Goal: Navigation & Orientation: Find specific page/section

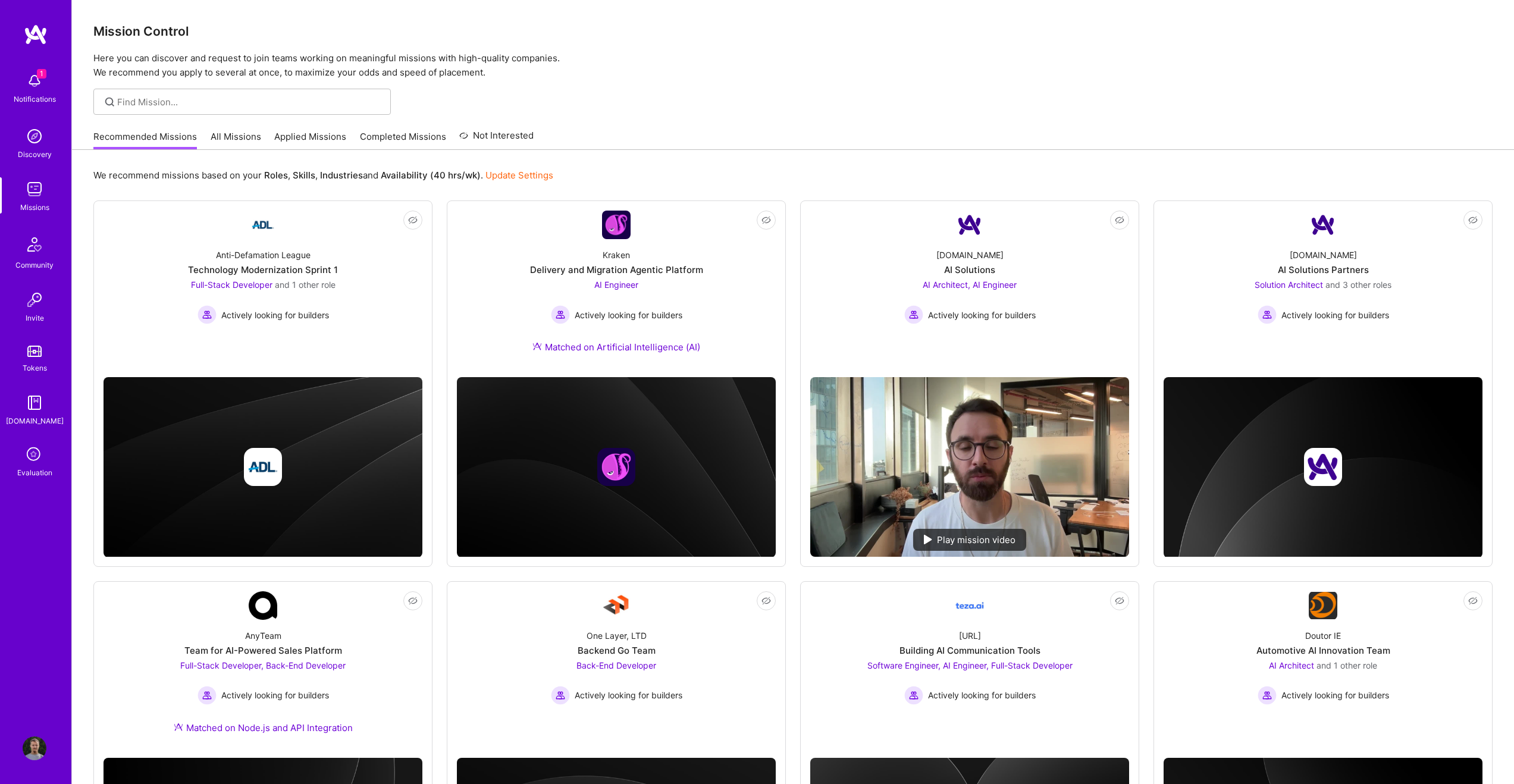
click at [40, 78] on span "1" at bounding box center [41, 73] width 10 height 10
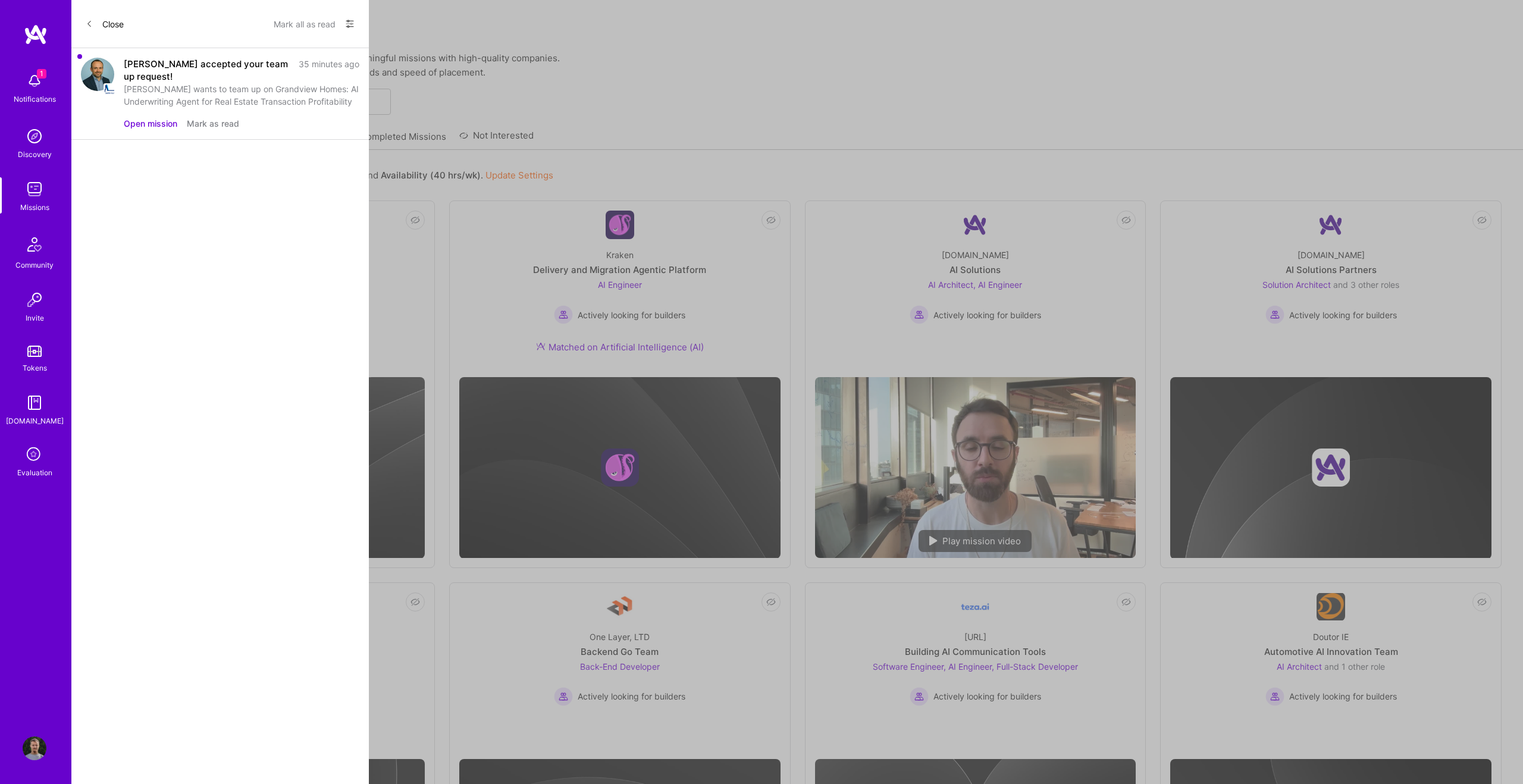
click at [206, 117] on button "Mark as read" at bounding box center [212, 123] width 52 height 12
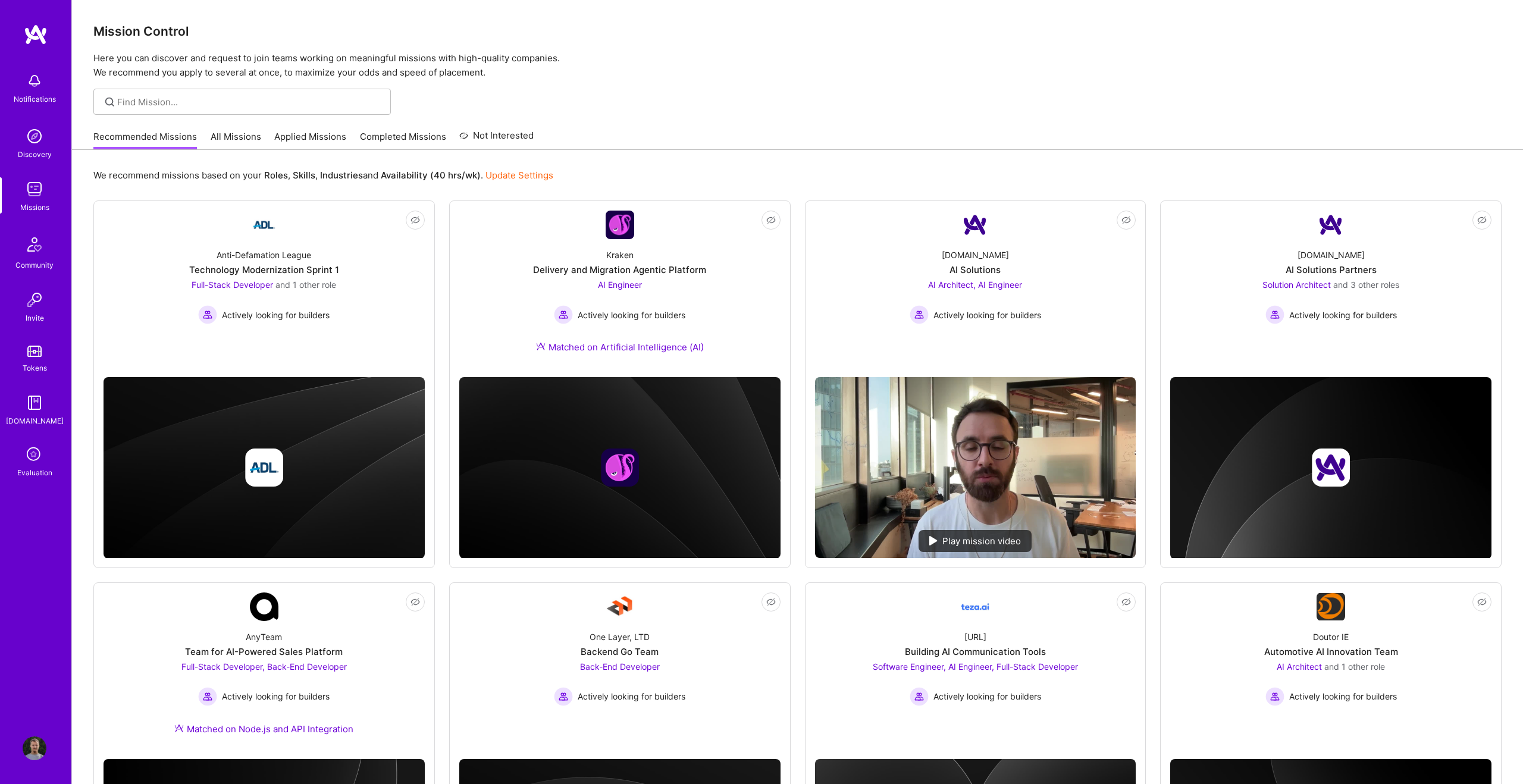
click at [33, 26] on img at bounding box center [35, 34] width 24 height 21
